Goal: Go to known website: Access a specific website the user already knows

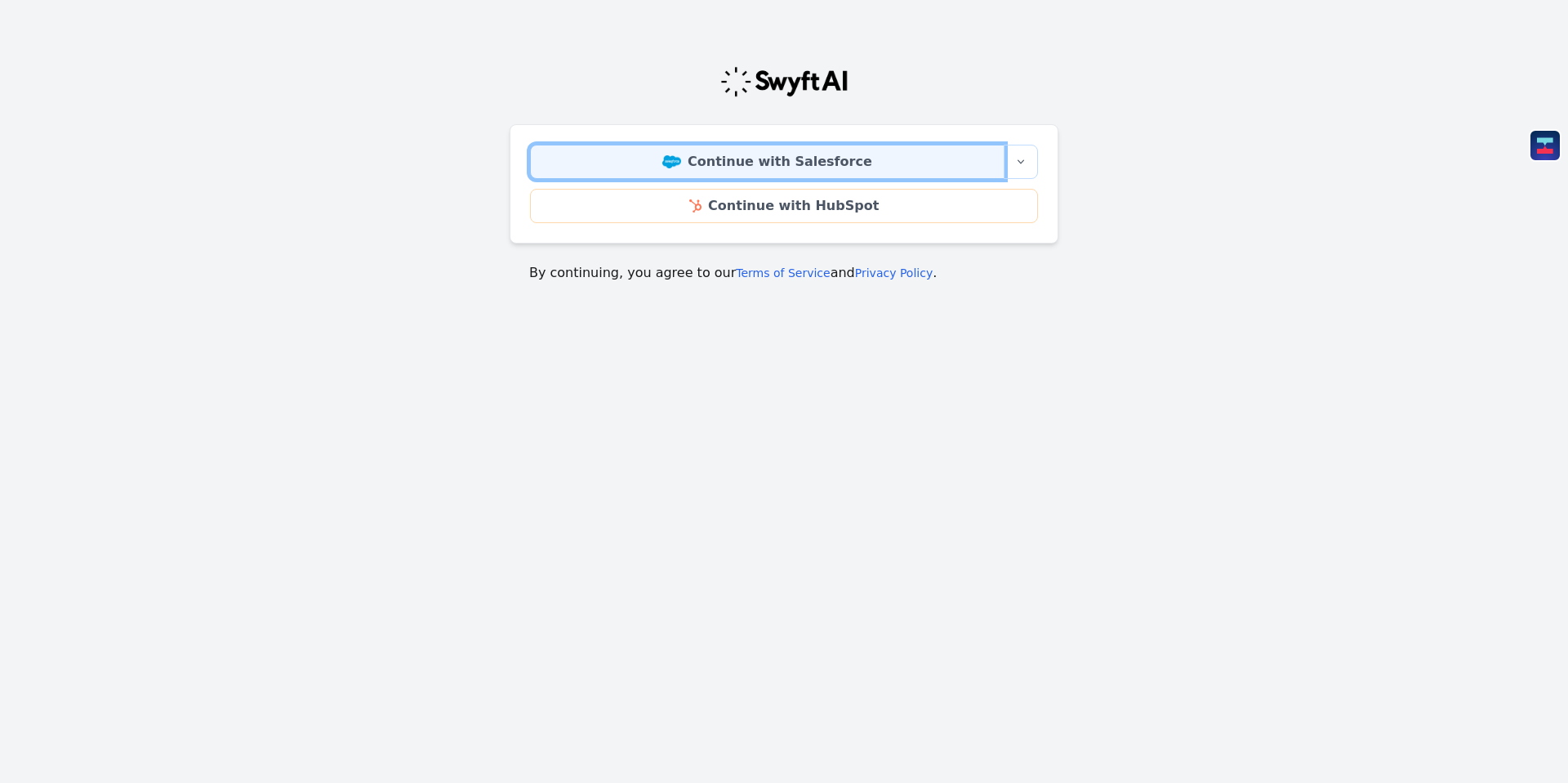
click at [773, 155] on link "Continue with Salesforce" at bounding box center [767, 162] width 475 height 34
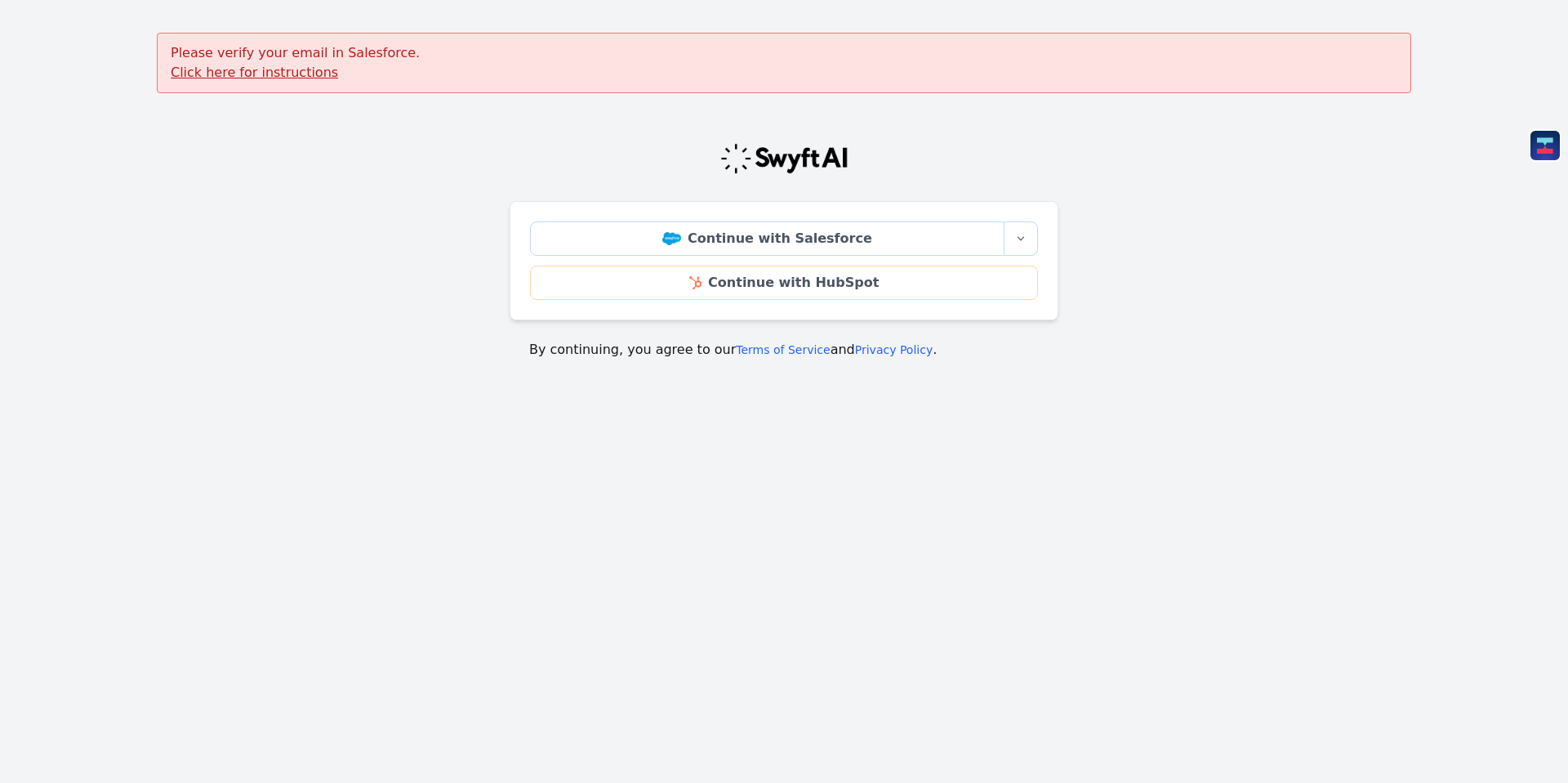
click at [282, 76] on u "Click here for instructions" at bounding box center [254, 72] width 168 height 15
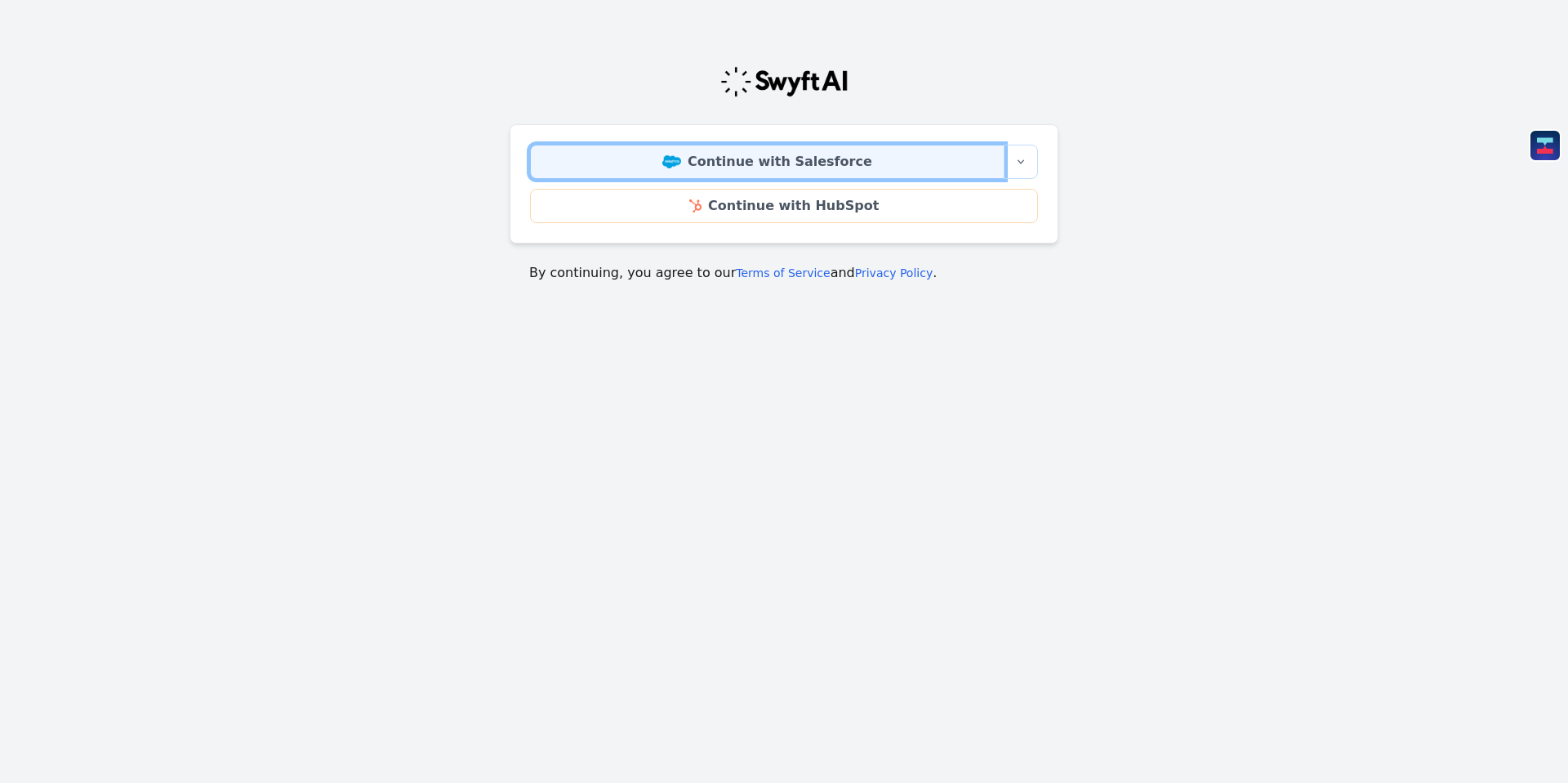
click at [837, 154] on link "Continue with Salesforce" at bounding box center [767, 162] width 475 height 34
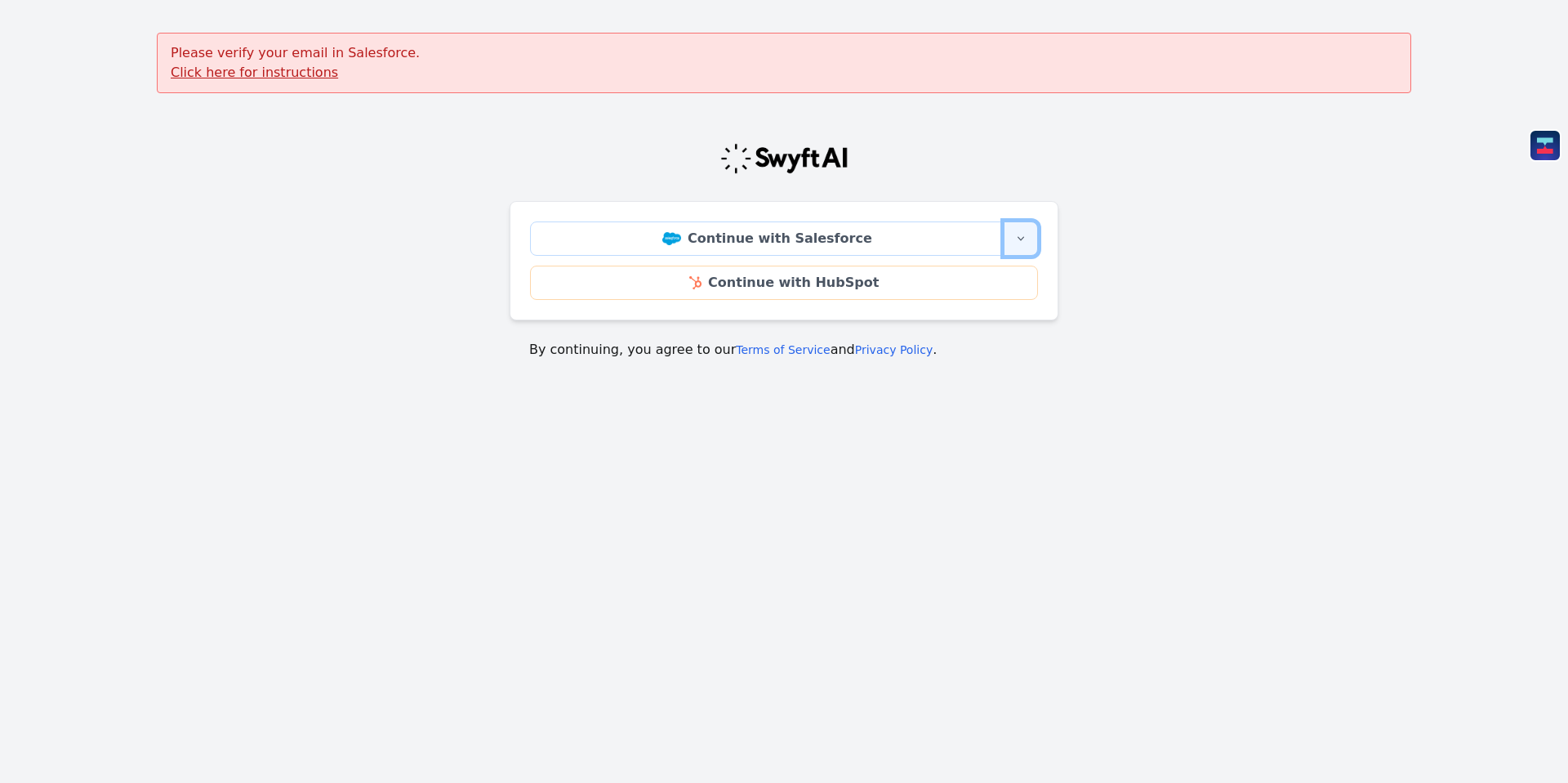
click at [1018, 234] on icon "button" at bounding box center [1021, 239] width 13 height 13
click at [919, 187] on div "Continue with Salesforce More sign-in options Continue with Salesforce Sandbox …" at bounding box center [784, 245] width 549 height 270
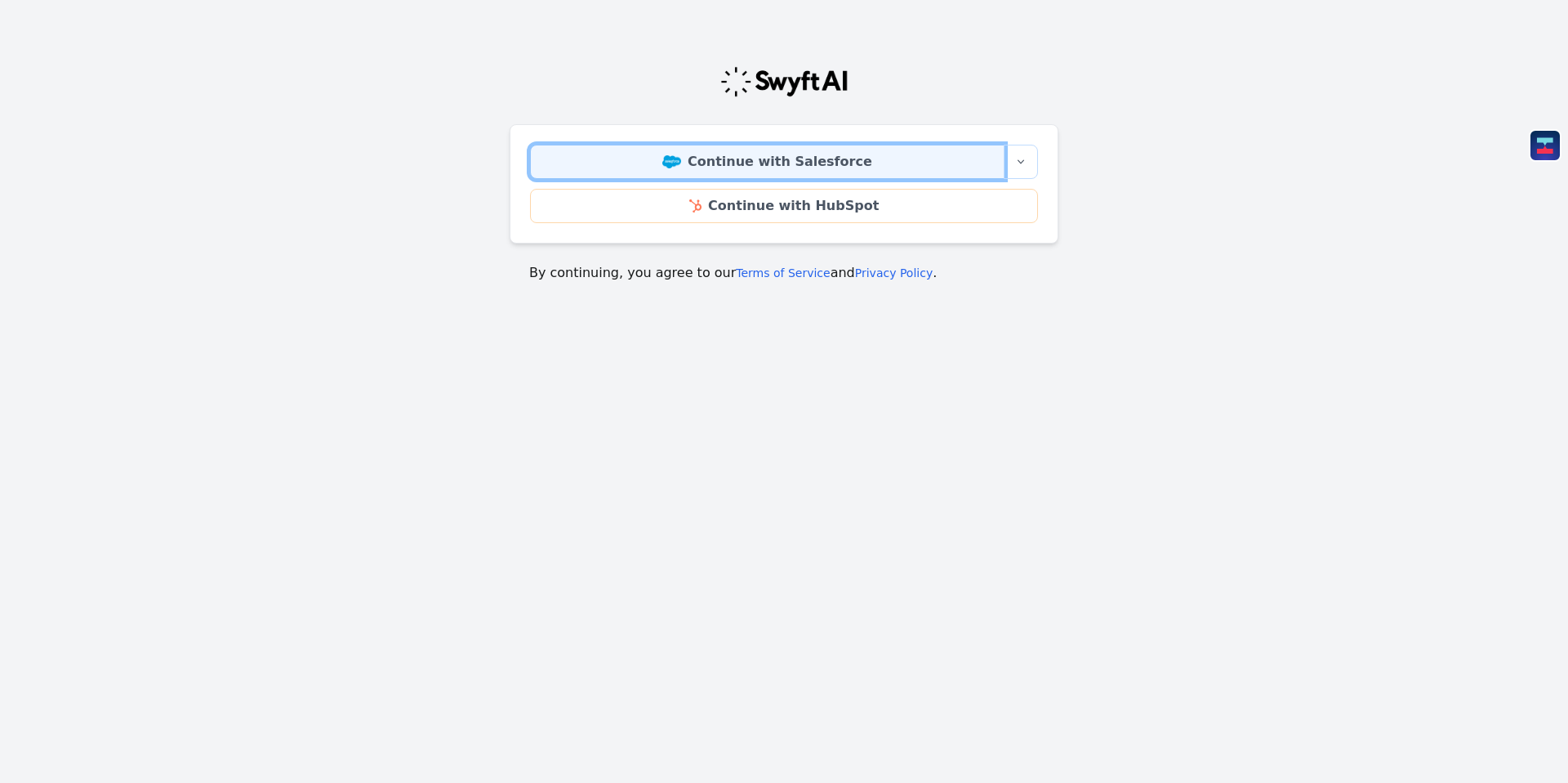
click at [849, 161] on link "Continue with Salesforce" at bounding box center [767, 162] width 475 height 34
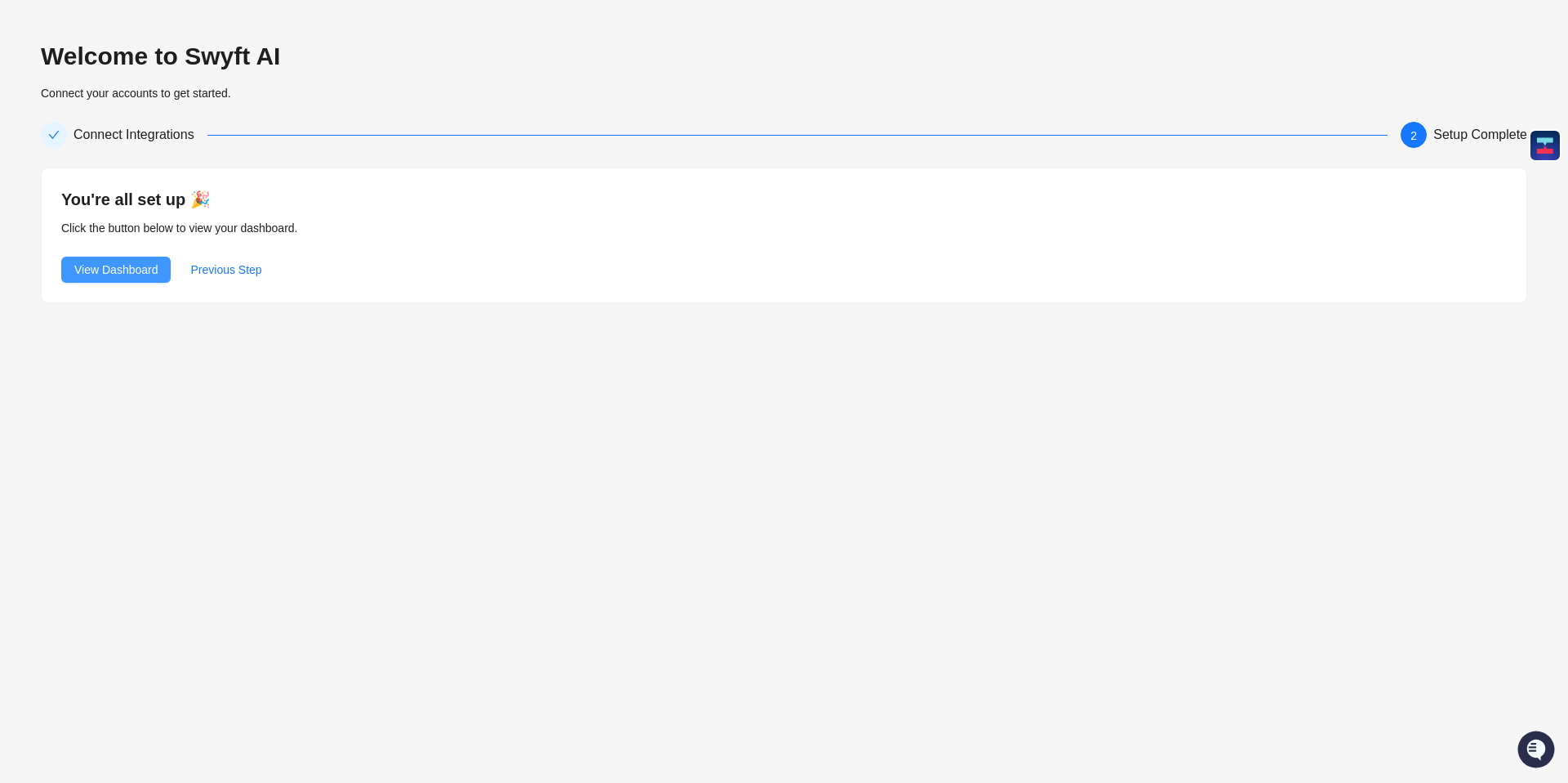
click at [99, 265] on span "View Dashboard" at bounding box center [116, 269] width 83 height 18
